Goal: Transaction & Acquisition: Book appointment/travel/reservation

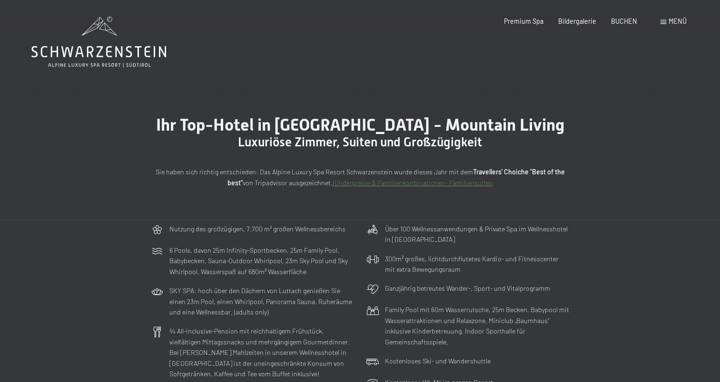
click at [638, 17] on div "Buchen Anfragen Premium Spa Bildergalerie BUCHEN Menü DE IT EN Gutschein Bilder…" at bounding box center [580, 22] width 212 height 10
click at [635, 19] on span "BUCHEN" at bounding box center [624, 20] width 26 height 8
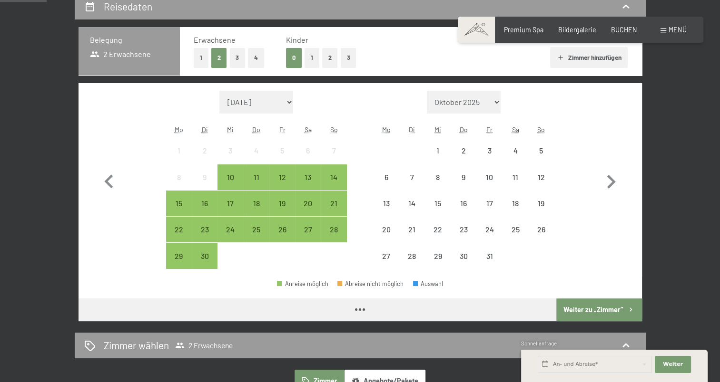
scroll to position [190, 0]
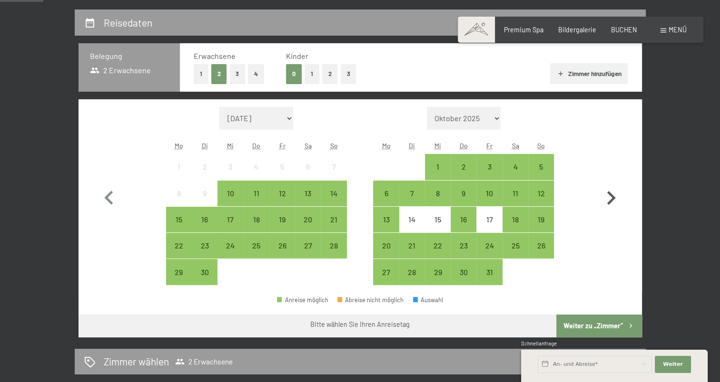
click at [599, 194] on icon "button" at bounding box center [611, 199] width 28 height 28
select select "2025-10-01"
select select "2025-11-01"
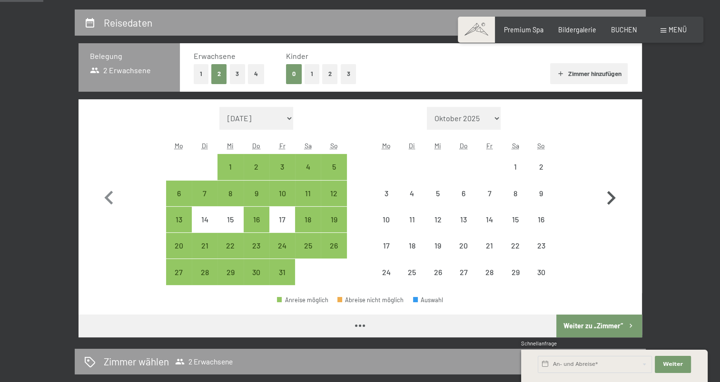
click at [607, 193] on icon "button" at bounding box center [611, 199] width 28 height 28
select select "2025-11-01"
select select "2025-12-01"
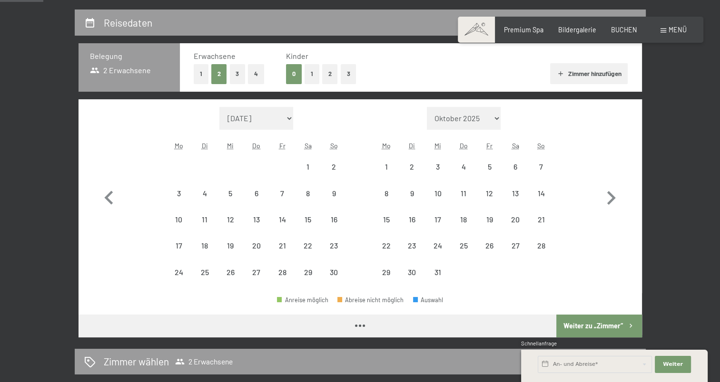
select select "2025-11-01"
select select "2025-12-01"
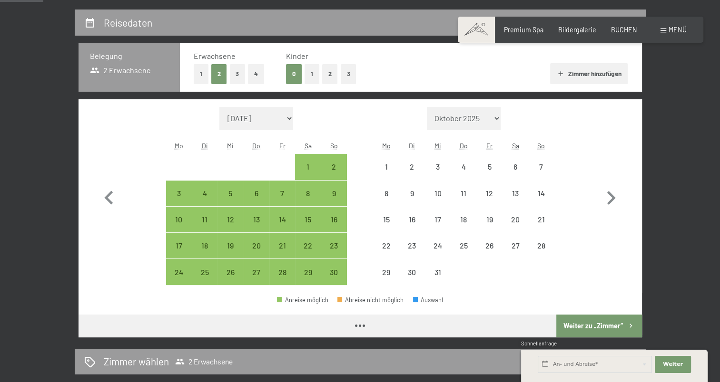
select select "2025-11-01"
select select "2025-12-01"
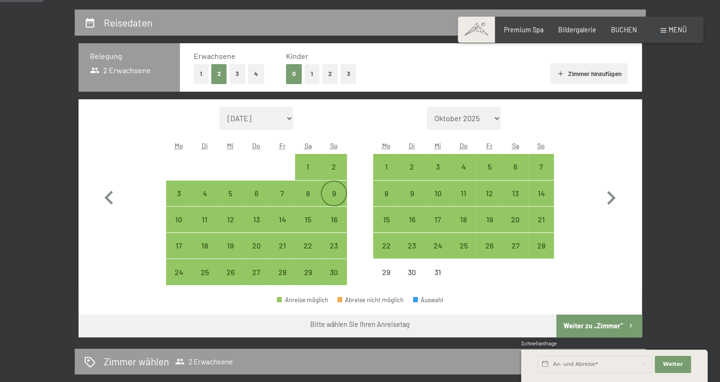
click at [331, 191] on div "9" at bounding box center [334, 202] width 24 height 24
select select "2025-11-01"
select select "2025-12-01"
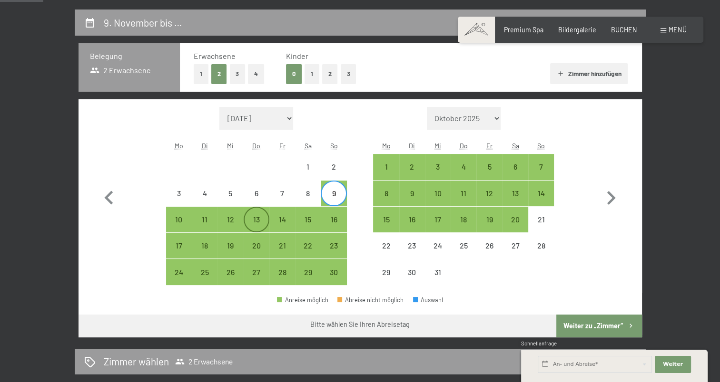
click at [256, 218] on div "13" at bounding box center [257, 228] width 24 height 24
select select "2025-11-01"
select select "2025-12-01"
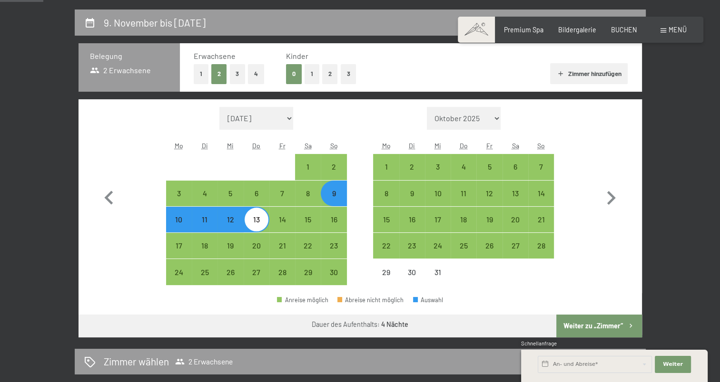
click at [582, 323] on button "Weiter zu „Zimmer“" at bounding box center [598, 326] width 85 height 23
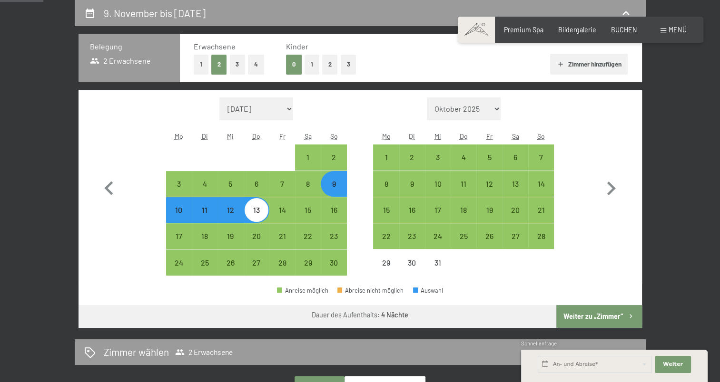
select select "2025-11-01"
select select "2025-12-01"
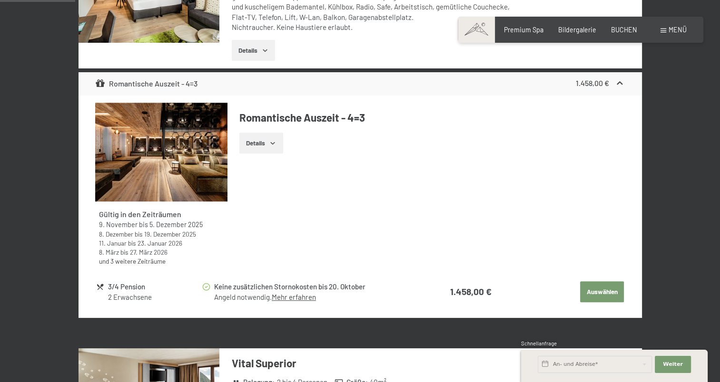
scroll to position [343, 0]
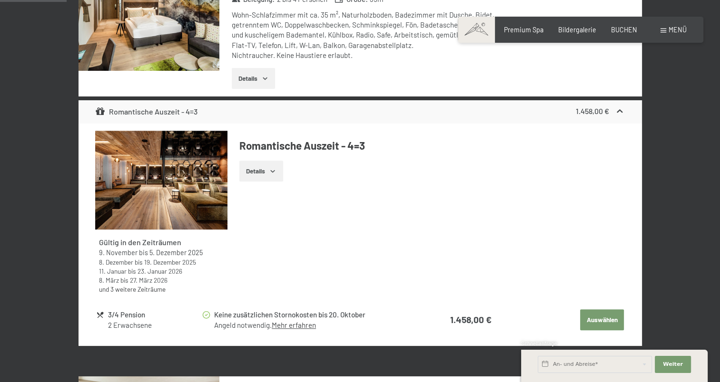
click at [286, 164] on div "Details" at bounding box center [431, 171] width 385 height 21
click at [278, 167] on button "Details" at bounding box center [260, 171] width 43 height 21
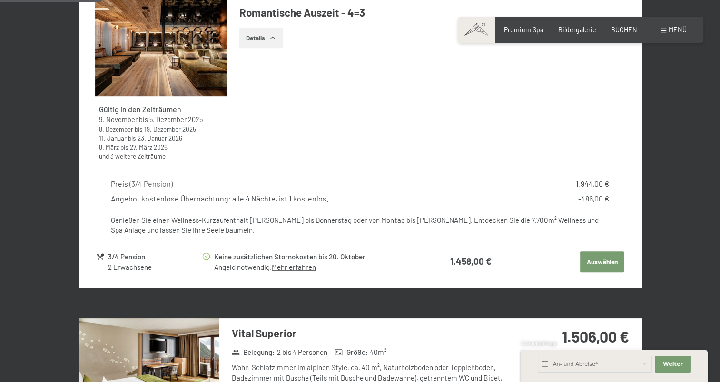
scroll to position [533, 0]
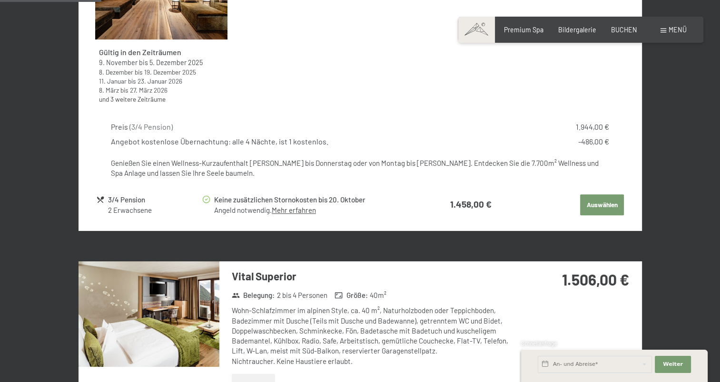
click at [608, 211] on button "Auswählen" at bounding box center [602, 205] width 44 height 21
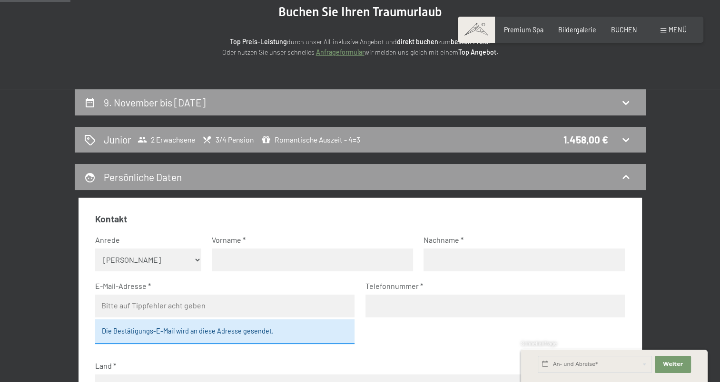
scroll to position [105, 0]
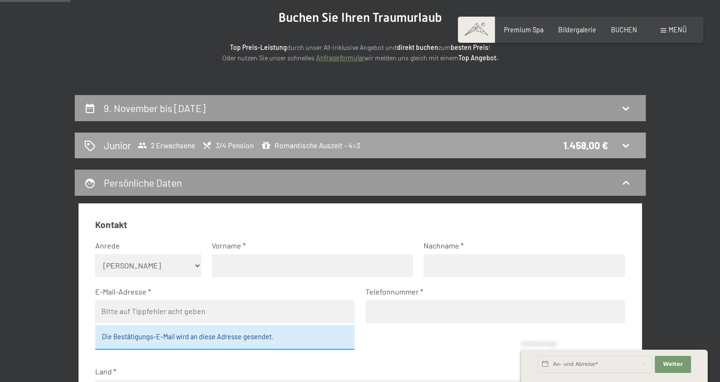
click at [258, 153] on div "Junior 2 Erwachsene 3/4 Pension Romantische Auszeit - 4=3 1.458,00 €" at bounding box center [360, 146] width 571 height 26
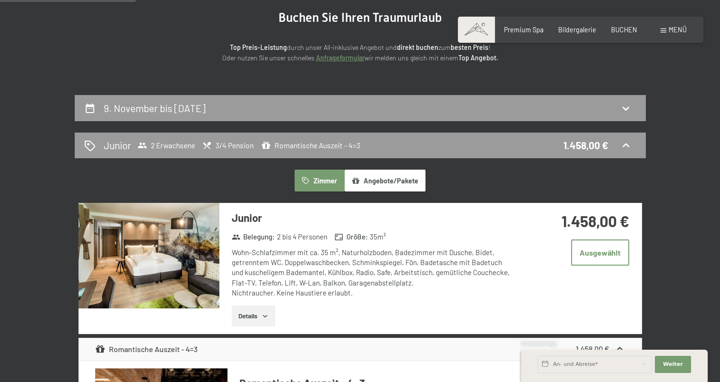
scroll to position [200, 0]
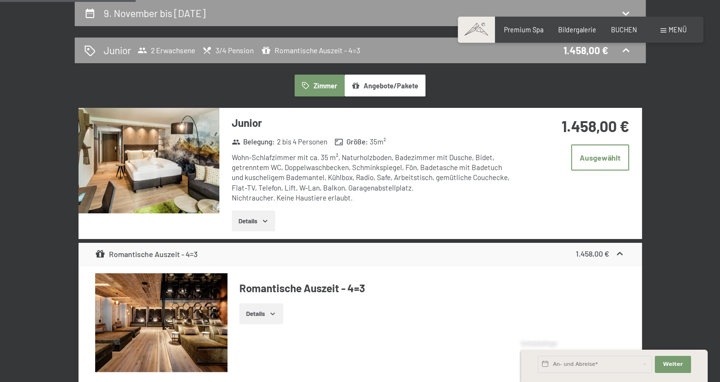
click at [252, 215] on button "Details" at bounding box center [253, 221] width 43 height 21
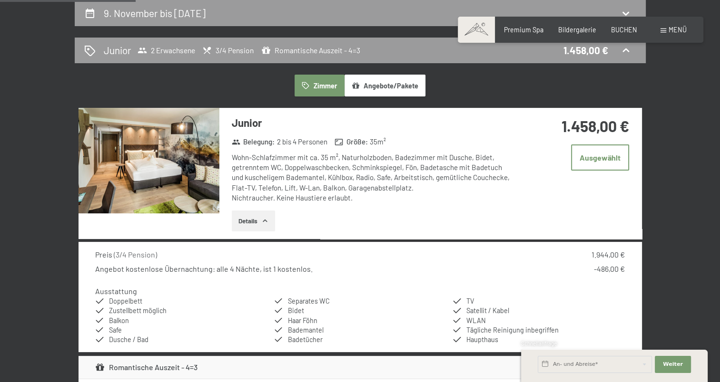
click at [160, 154] on img at bounding box center [148, 161] width 141 height 106
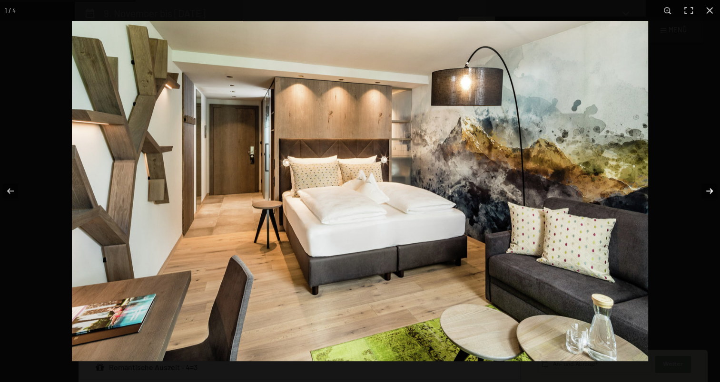
click at [704, 188] on button "button" at bounding box center [702, 191] width 33 height 48
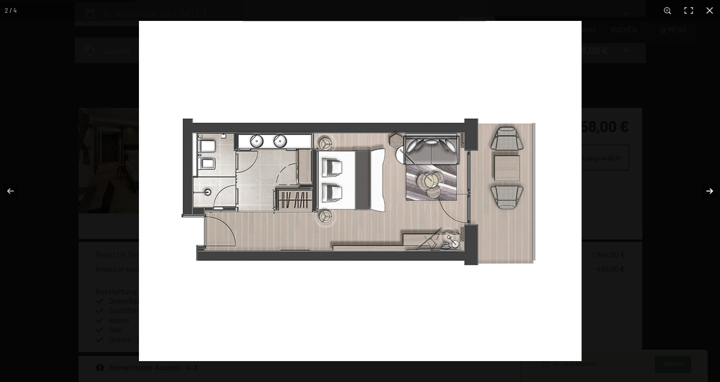
click at [703, 197] on button "button" at bounding box center [702, 191] width 33 height 48
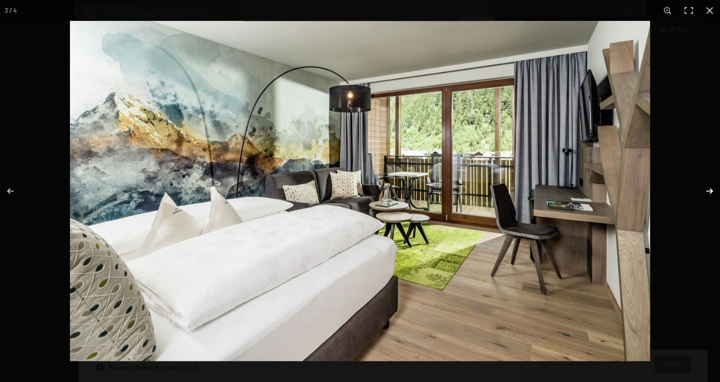
click at [702, 198] on button "button" at bounding box center [702, 191] width 33 height 48
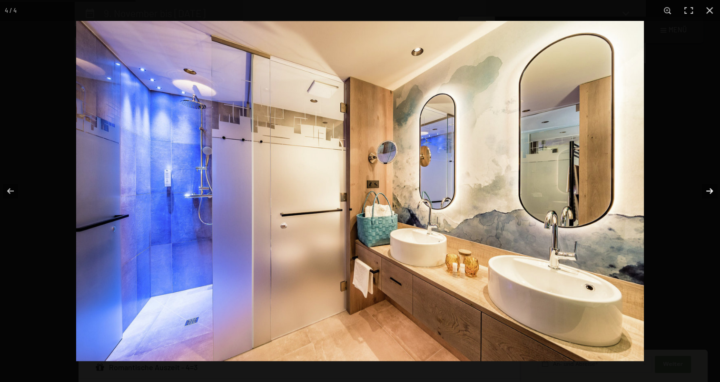
click at [702, 198] on button "button" at bounding box center [702, 191] width 33 height 48
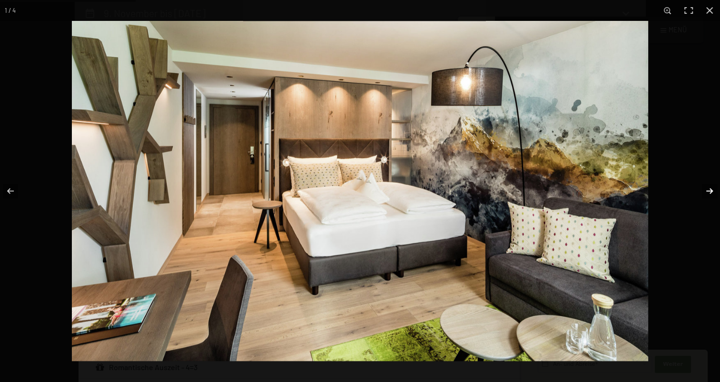
click at [700, 198] on button "button" at bounding box center [702, 191] width 33 height 48
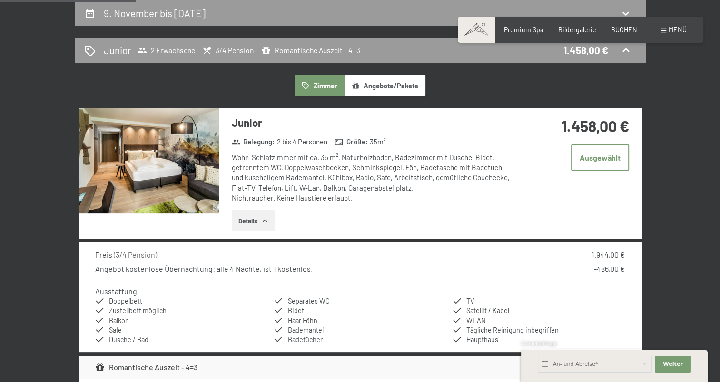
click at [0, 0] on button "button" at bounding box center [0, 0] width 0 height 0
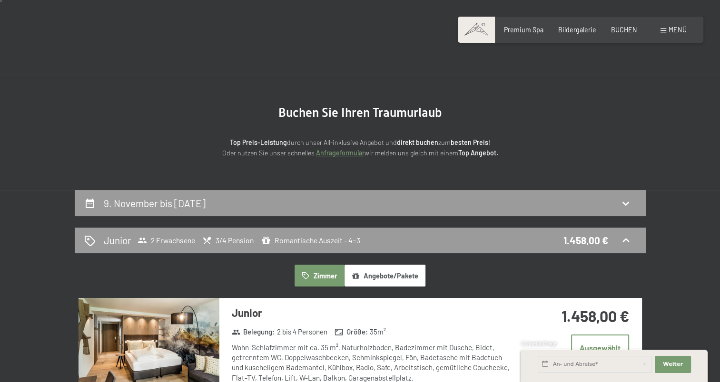
scroll to position [10, 0]
